Goal: Navigation & Orientation: Find specific page/section

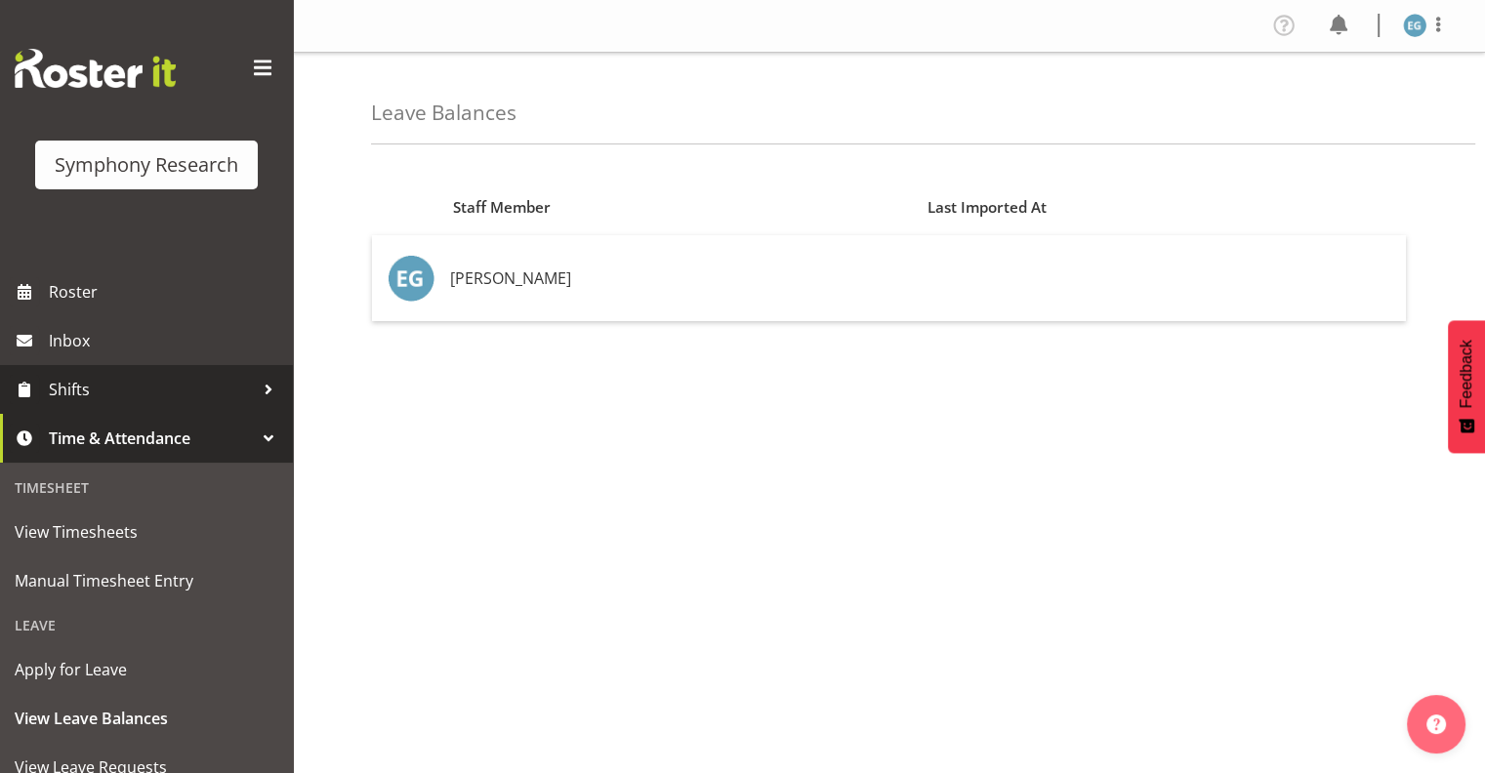
click at [75, 388] on span "Shifts" at bounding box center [151, 389] width 205 height 29
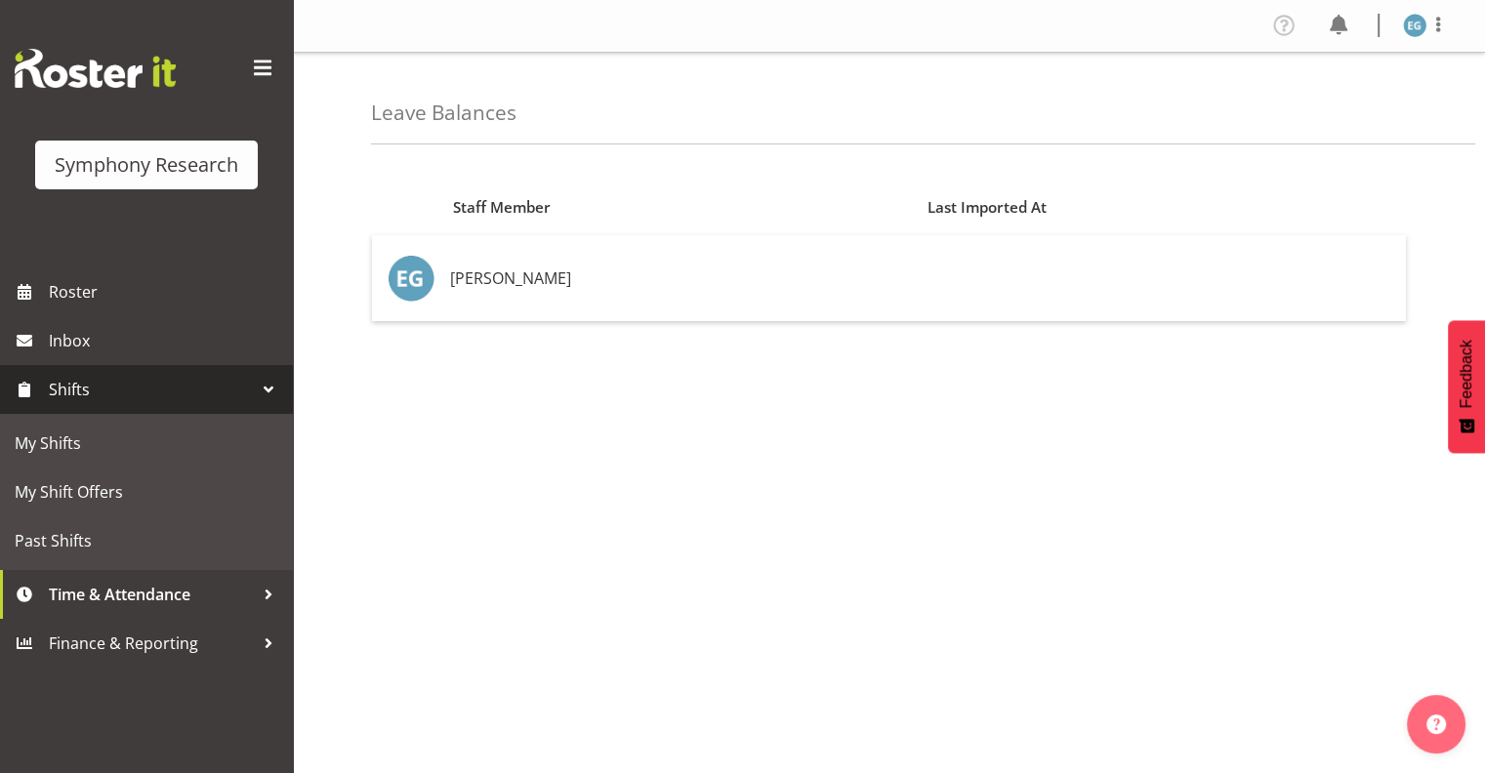
click at [76, 389] on span "Shifts" at bounding box center [151, 389] width 205 height 29
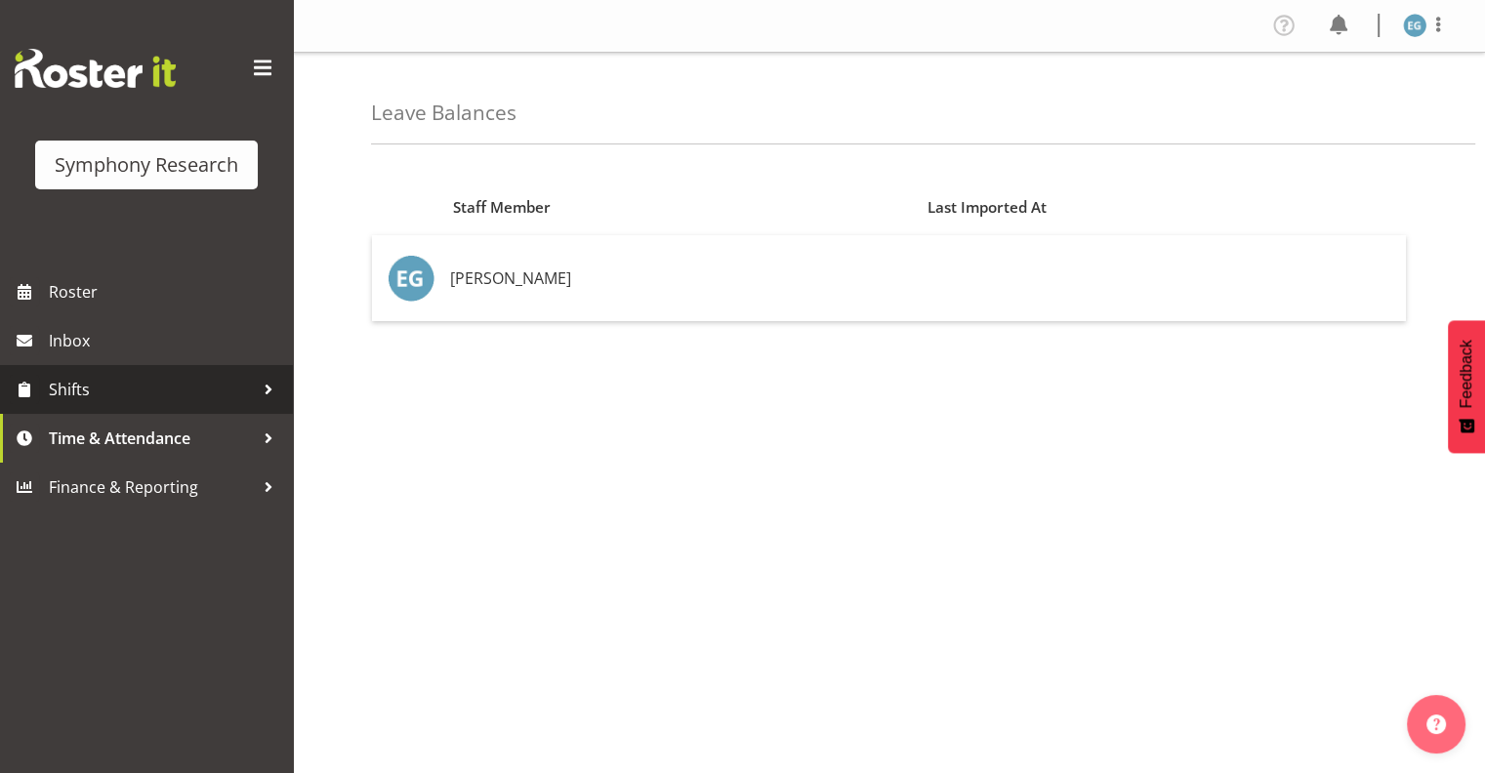
click at [76, 390] on span "Shifts" at bounding box center [151, 389] width 205 height 29
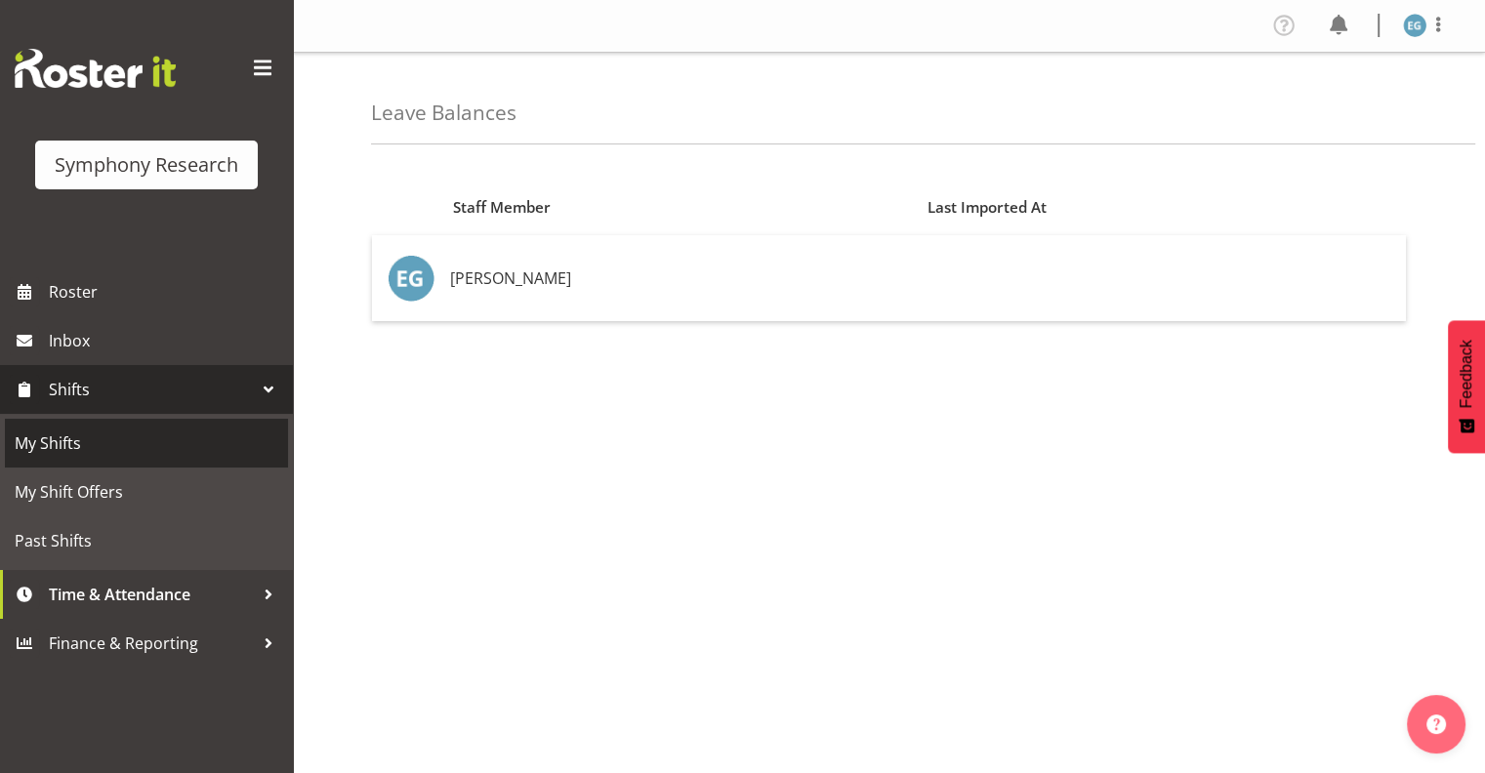
click at [61, 437] on span "My Shifts" at bounding box center [147, 443] width 264 height 29
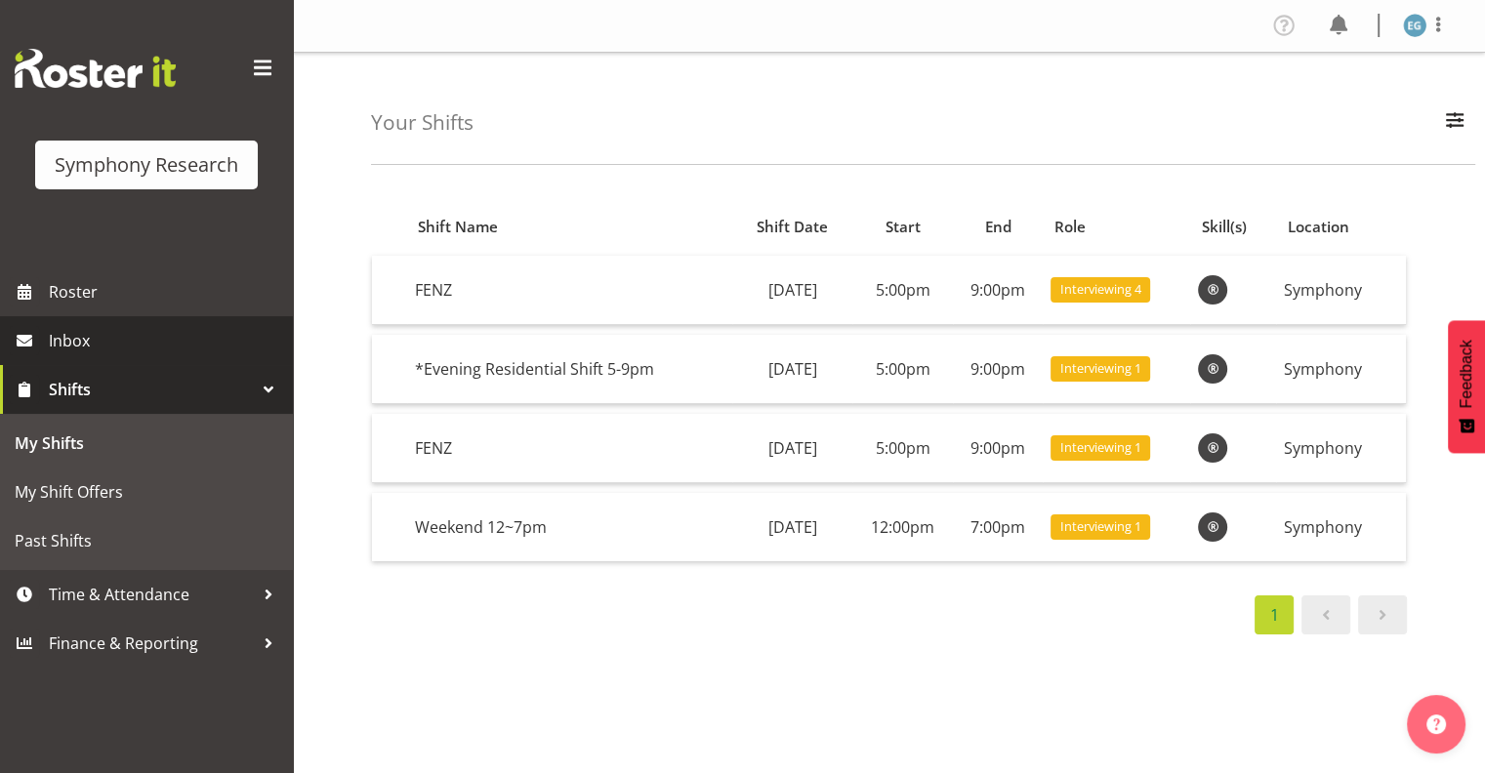
click at [72, 340] on span "Inbox" at bounding box center [166, 340] width 234 height 29
